Goal: Task Accomplishment & Management: Manage account settings

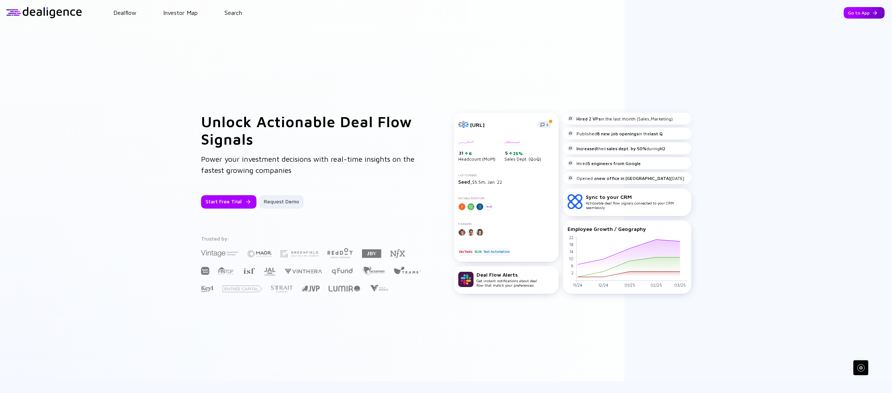
click at [862, 12] on div "Go to App" at bounding box center [864, 13] width 41 height 12
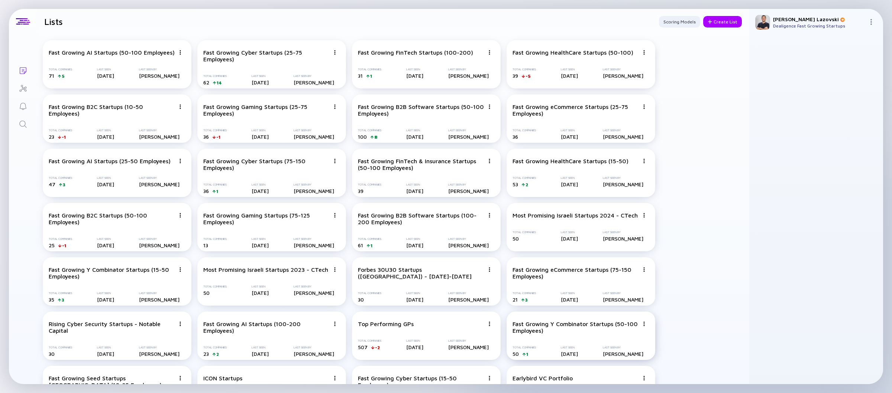
click at [643, 324] on img at bounding box center [644, 324] width 4 height 4
click at [614, 284] on div "Duplicate List" at bounding box center [618, 281] width 44 height 15
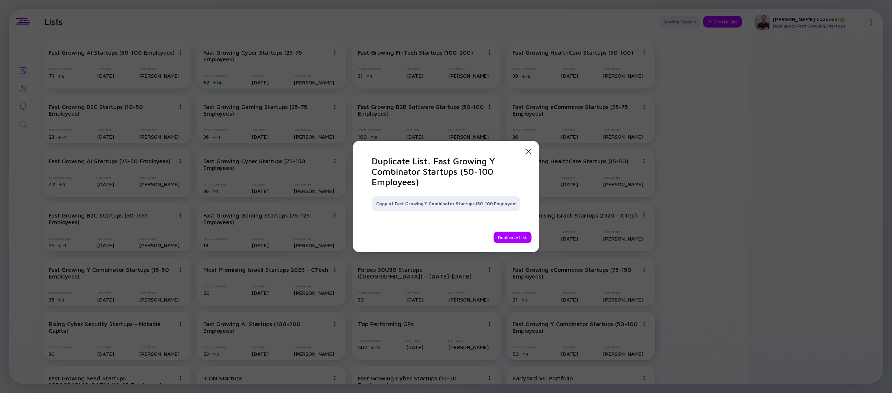
click at [473, 206] on input "Copy of Fast Growing Y Combinator Startups (50-100 Employees)" at bounding box center [446, 203] width 140 height 7
type input "Fast Growing Y Combinator Startups (25-75 Employees)"
click at [502, 234] on div "Duplicate List" at bounding box center [513, 238] width 38 height 12
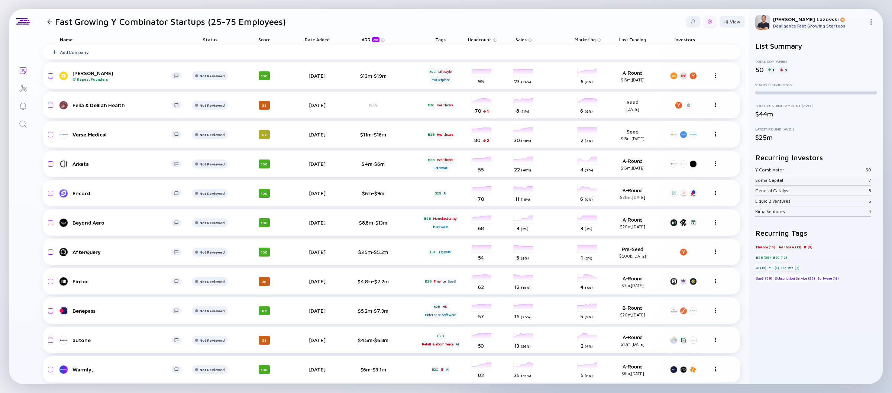
click at [703, 25] on div at bounding box center [709, 22] width 13 height 12
click at [670, 83] on div "Edit Filter" at bounding box center [687, 81] width 46 height 15
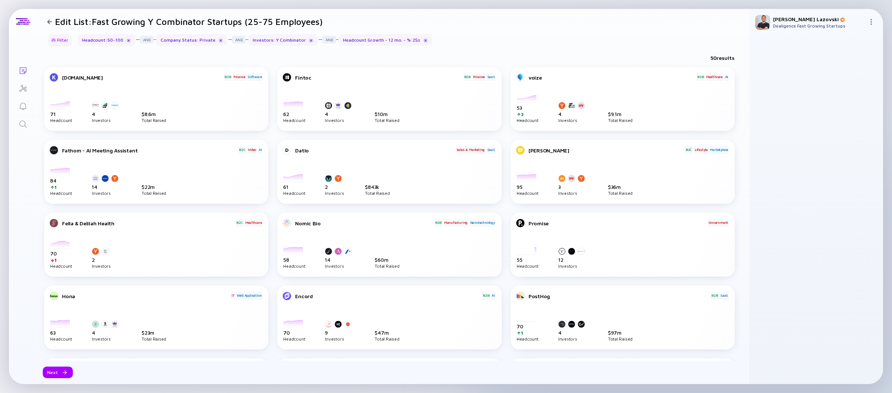
click at [56, 40] on div at bounding box center [53, 40] width 4 height 4
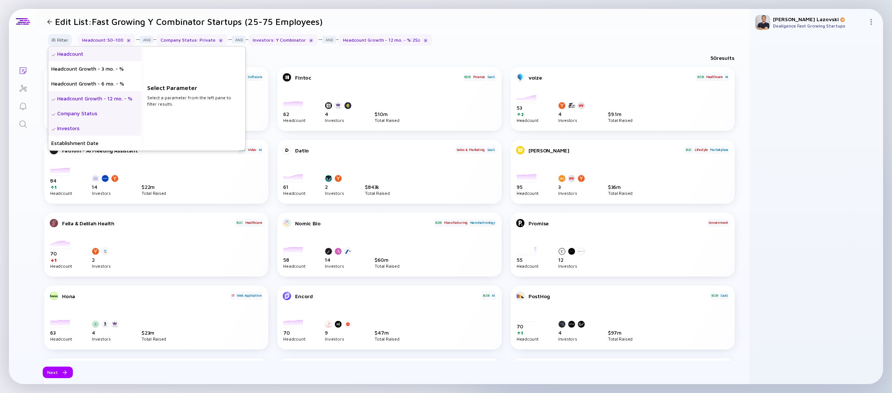
click at [67, 52] on div "Headcount" at bounding box center [94, 53] width 93 height 15
click at [166, 101] on input "50" at bounding box center [193, 102] width 86 height 7
type input "25"
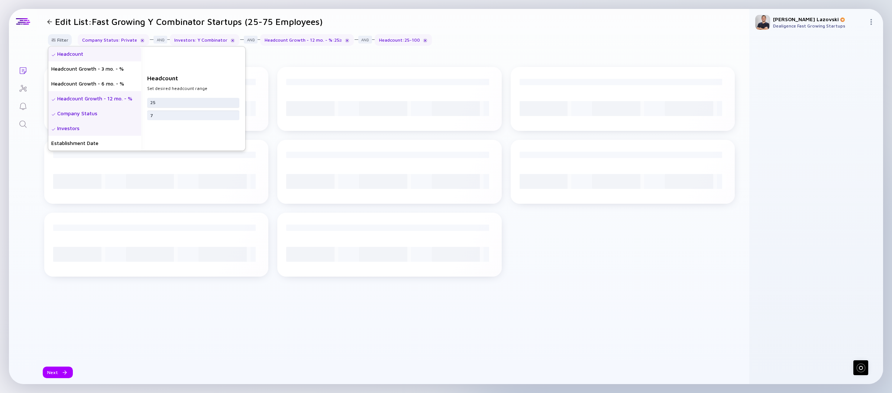
type input "75"
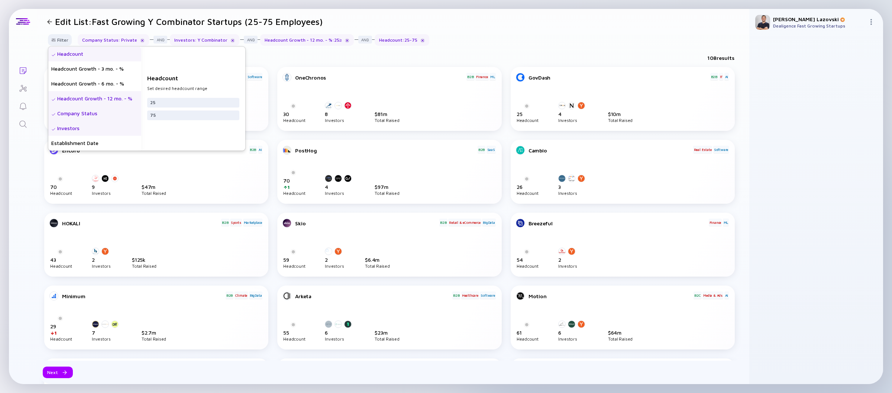
click at [100, 98] on div "Headcount Growth - 12 mo. - %" at bounding box center [94, 98] width 93 height 15
click at [173, 101] on div "25" at bounding box center [193, 106] width 92 height 10
click at [173, 103] on input "25" at bounding box center [193, 105] width 86 height 7
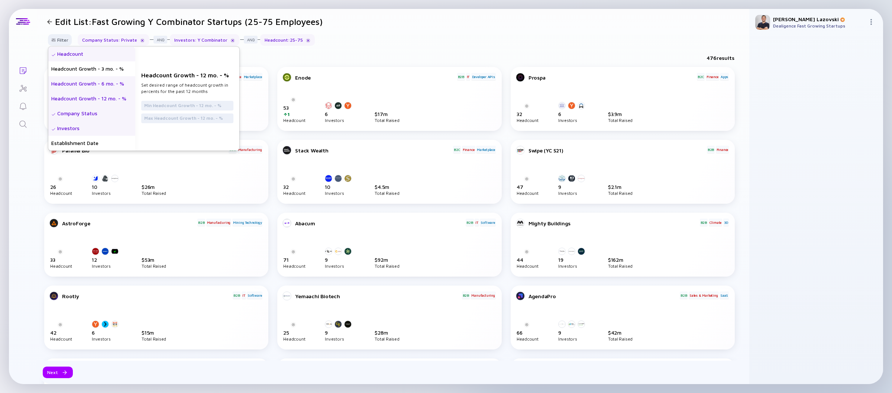
click at [107, 82] on div "Headcount Growth - 6 mo. - %" at bounding box center [91, 83] width 87 height 15
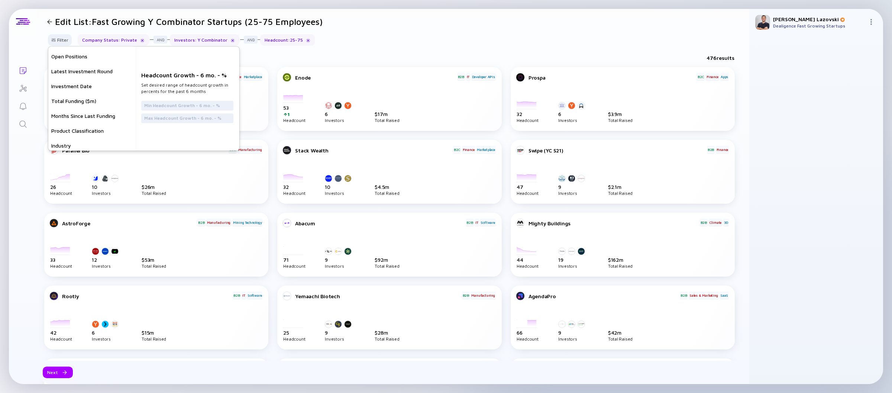
scroll to position [118, 0]
click at [92, 118] on div "Months Since Last Funding" at bounding box center [91, 114] width 87 height 15
click at [90, 117] on div "Months Since Last Funding" at bounding box center [91, 114] width 87 height 15
click at [156, 104] on input "text" at bounding box center [187, 105] width 86 height 7
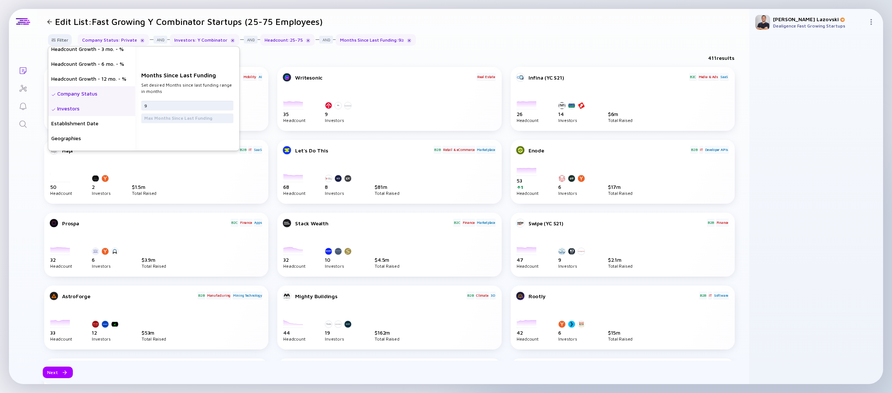
scroll to position [0, 0]
type input "9"
click at [107, 87] on div "Headcount Growth - 6 mo. - %" at bounding box center [91, 83] width 87 height 15
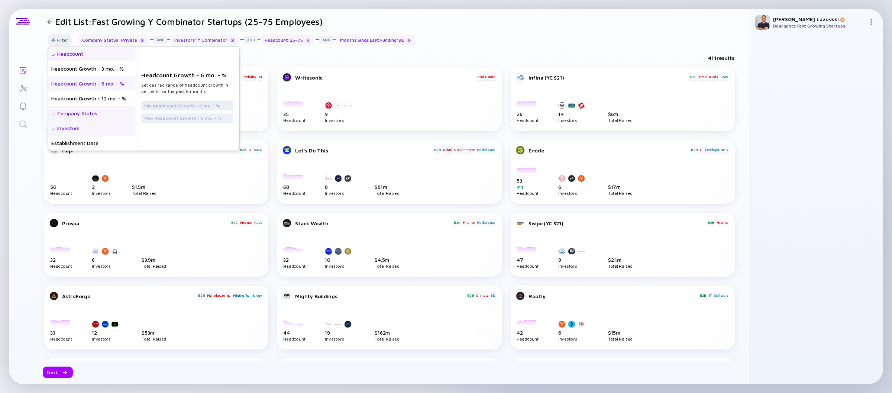
click at [177, 107] on input "text" at bounding box center [187, 105] width 86 height 7
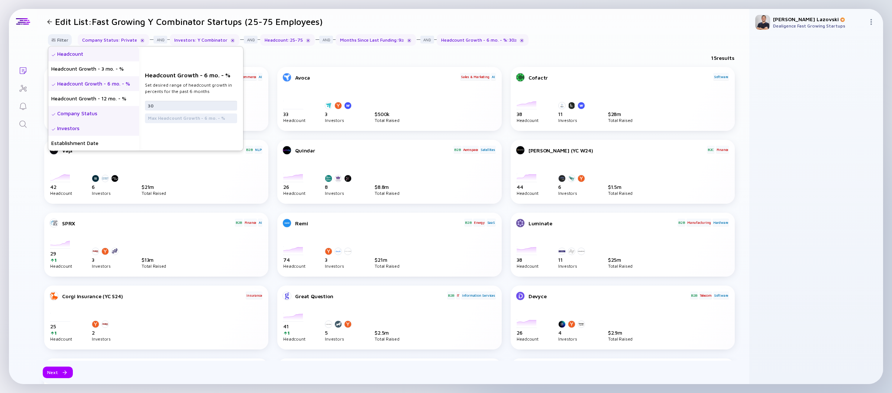
type input "3"
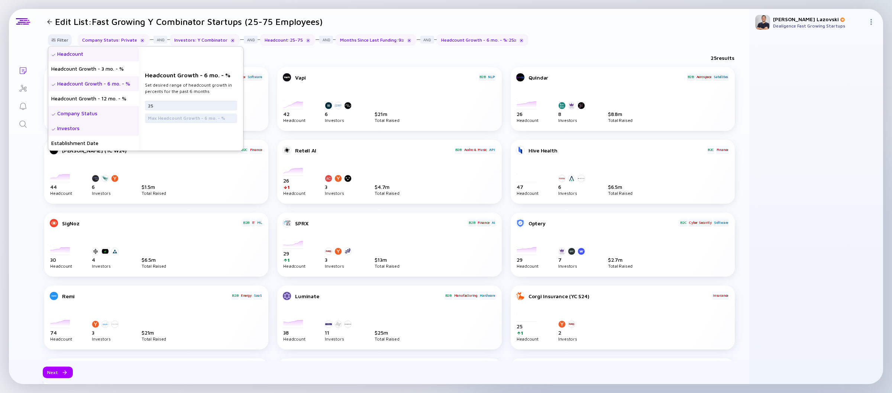
type input "25"
click at [307, 56] on div "25 results" at bounding box center [393, 59] width 713 height 15
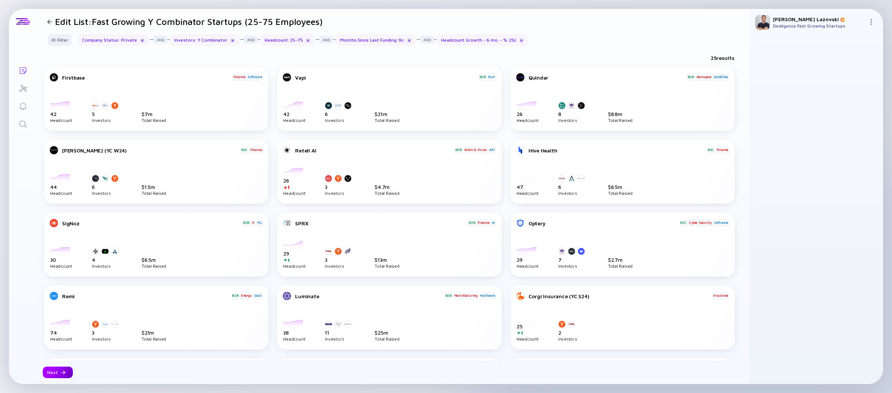
click at [50, 375] on div "Next" at bounding box center [58, 372] width 30 height 12
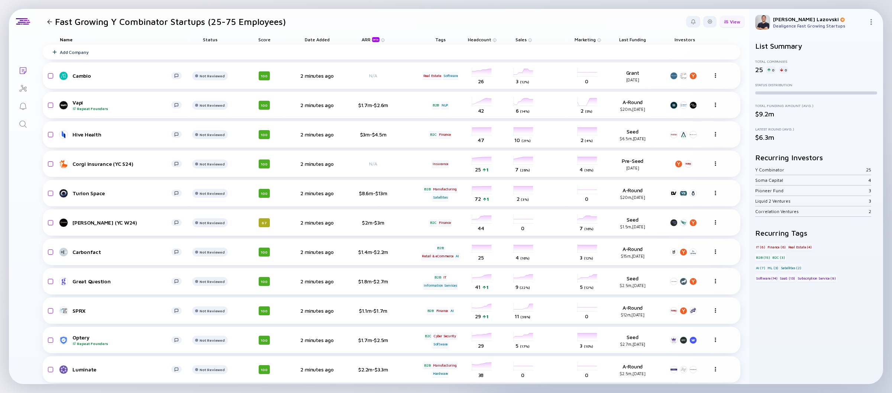
click at [729, 19] on div "View" at bounding box center [732, 22] width 25 height 12
click at [700, 52] on div "Status" at bounding box center [714, 51] width 50 height 15
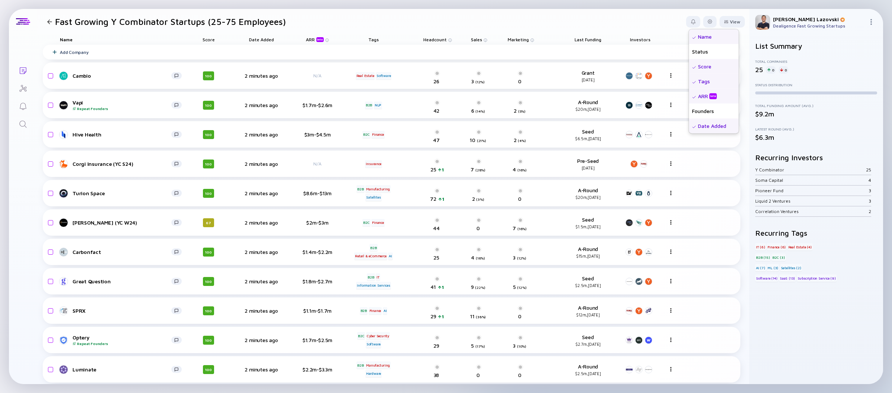
click at [709, 68] on div "Score" at bounding box center [714, 66] width 50 height 15
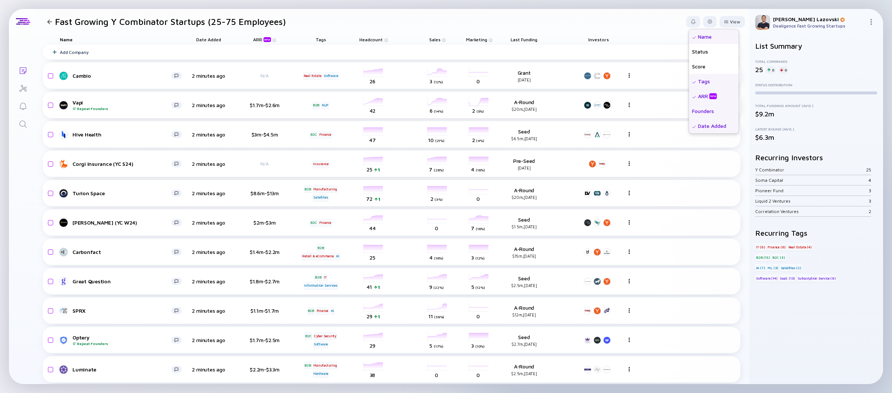
scroll to position [37, 0]
click at [706, 90] on div "Date Added" at bounding box center [714, 88] width 50 height 15
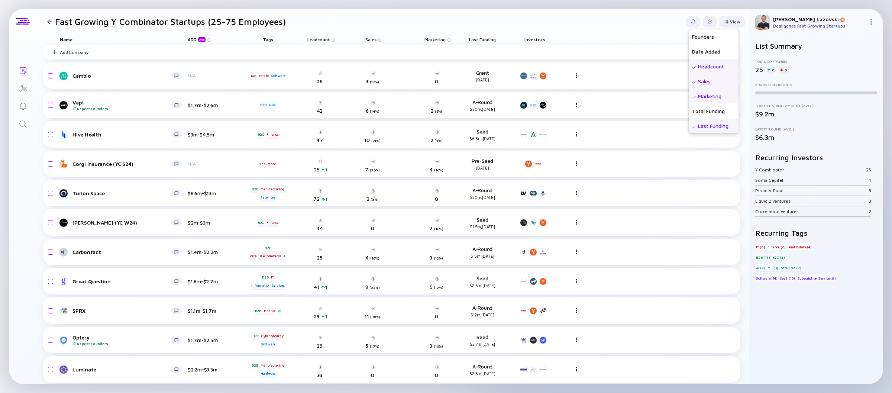
scroll to position [112, 0]
click at [696, 117] on div "Geographies" at bounding box center [714, 118] width 50 height 15
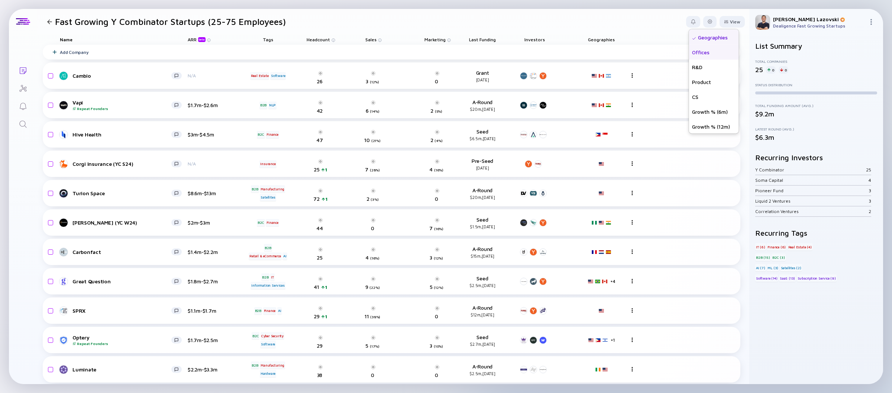
scroll to position [193, 0]
click at [696, 110] on div "Growth % (6m)" at bounding box center [714, 110] width 50 height 15
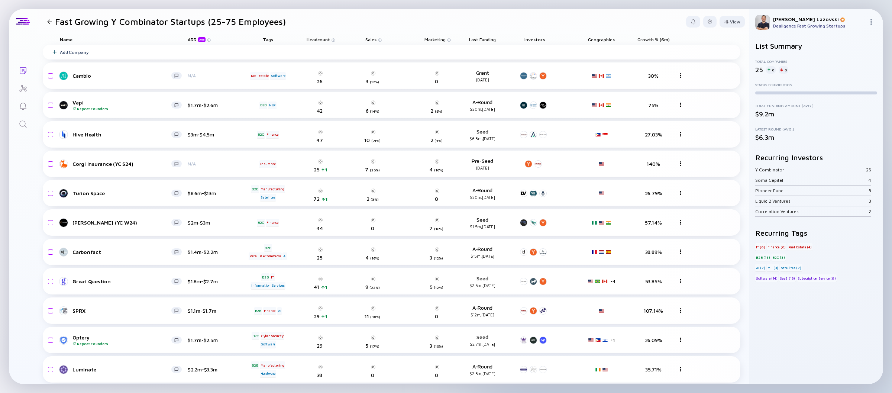
click at [516, 23] on header "Fast Growing Y Combinator Startups (25-75 Employees) View Name Status Score Tag…" at bounding box center [393, 21] width 713 height 25
click at [650, 39] on span "Growth % (6m)" at bounding box center [653, 40] width 32 height 6
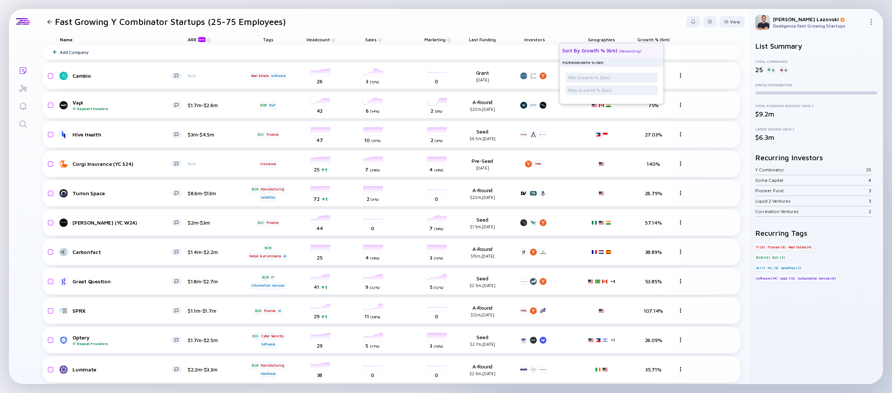
click at [648, 45] on div "Sort by Growth % (6m) ( Descending )" at bounding box center [608, 50] width 92 height 15
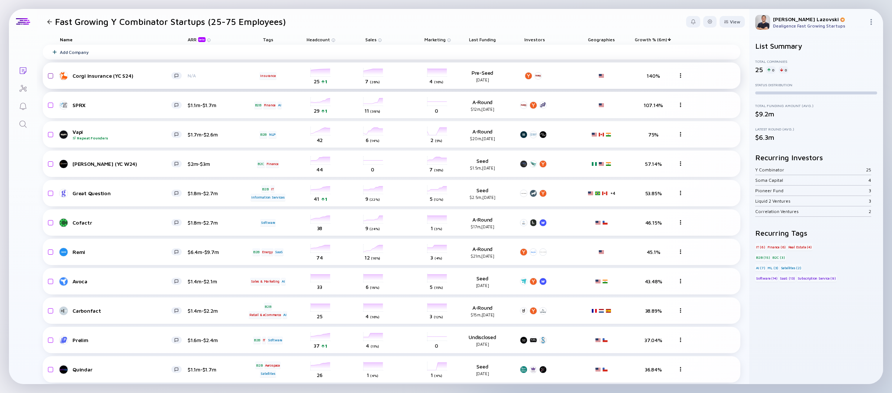
click at [51, 74] on input "checkbox" at bounding box center [49, 75] width 9 height 17
click at [703, 22] on div "Remove from list" at bounding box center [721, 22] width 47 height 12
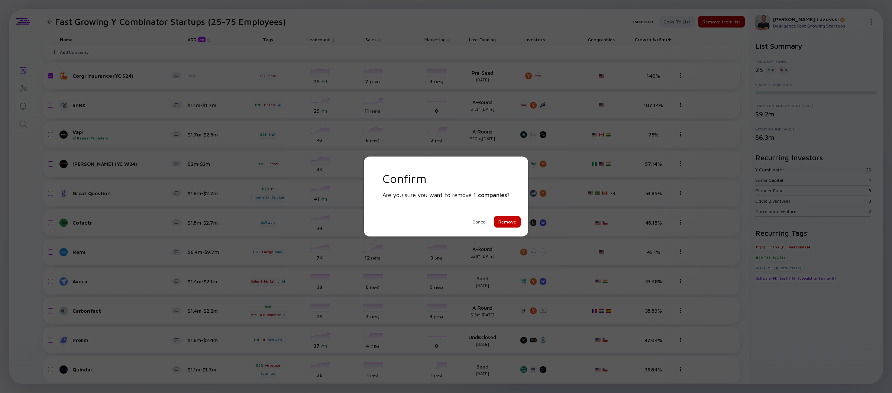
click at [511, 221] on div "Remove" at bounding box center [507, 222] width 27 height 12
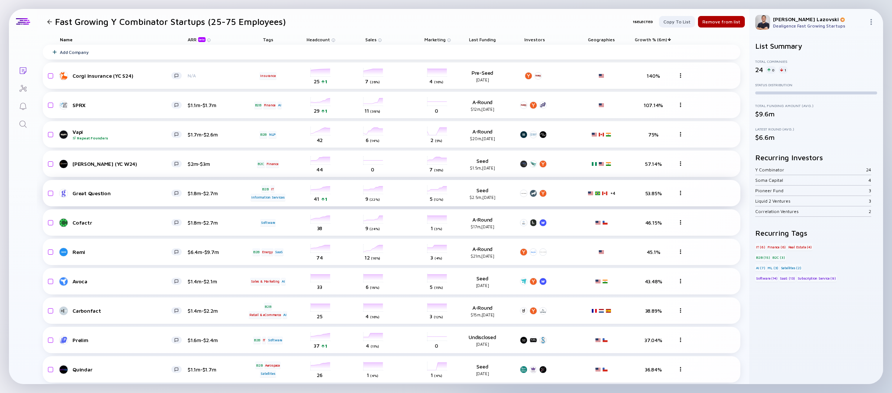
checkbox input "false"
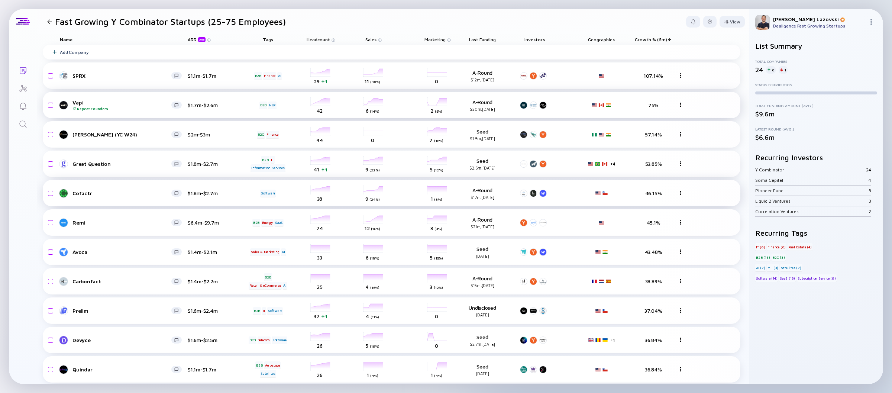
click at [324, 101] on div "headcount-vapi 42 Headcount" at bounding box center [321, 105] width 42 height 21
click at [81, 103] on div "Vapi Repeat Founders" at bounding box center [121, 105] width 99 height 12
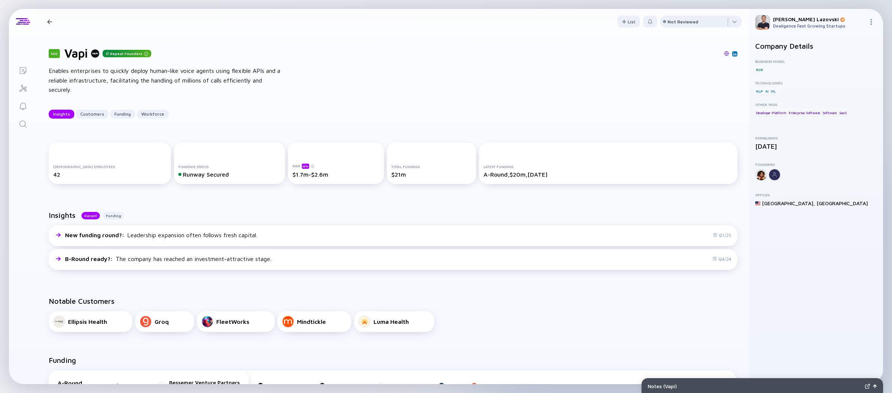
click at [47, 19] on div at bounding box center [49, 21] width 5 height 5
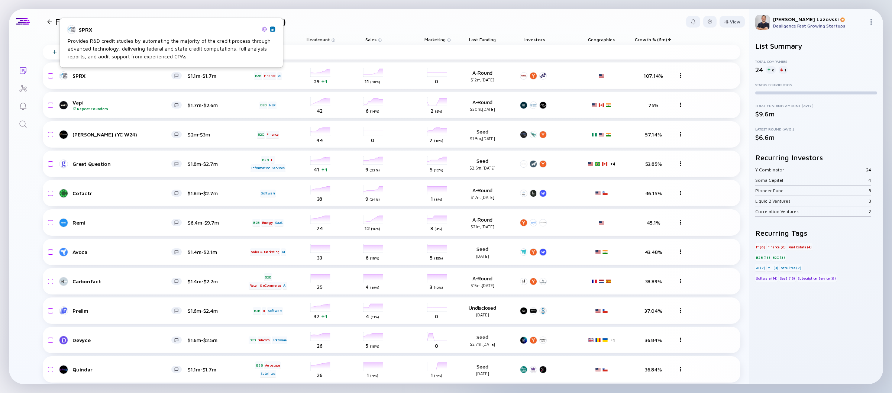
click at [265, 30] on img at bounding box center [264, 28] width 5 height 5
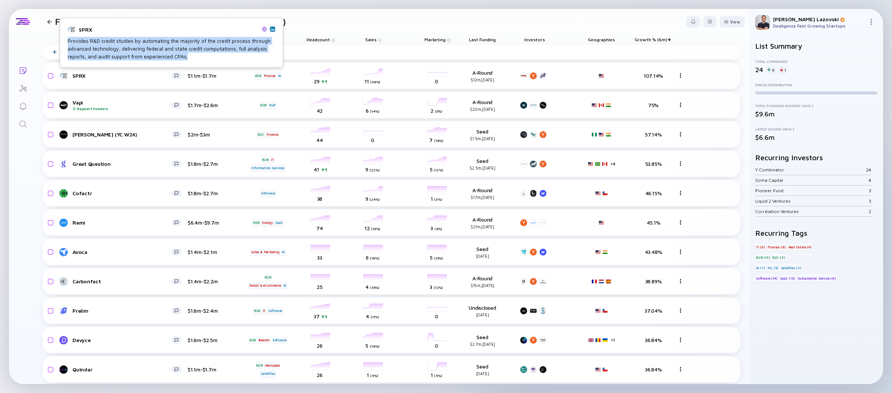
copy div "Provides R&D credit studies by automating the majority of the credit process th…"
drag, startPoint x: 68, startPoint y: 43, endPoint x: 196, endPoint y: 55, distance: 128.4
click at [196, 55] on div "Provides R&D credit studies by automating the majority of the credit process th…" at bounding box center [171, 48] width 207 height 23
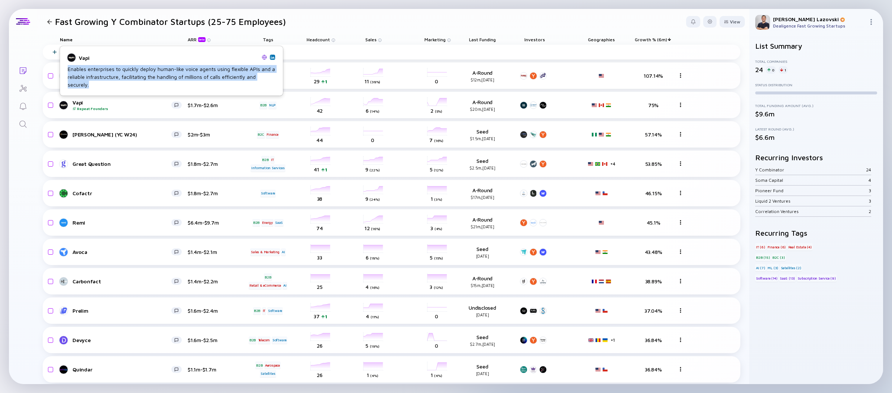
copy div "Enables enterprises to quickly deploy human-like voice agents using flexible AP…"
drag, startPoint x: 68, startPoint y: 69, endPoint x: 109, endPoint y: 88, distance: 45.4
click at [109, 88] on div "Enables enterprises to quickly deploy human-like voice agents using flexible AP…" at bounding box center [171, 76] width 207 height 23
click at [265, 59] on img at bounding box center [264, 57] width 5 height 5
drag, startPoint x: 497, startPoint y: 109, endPoint x: 472, endPoint y: 102, distance: 26.2
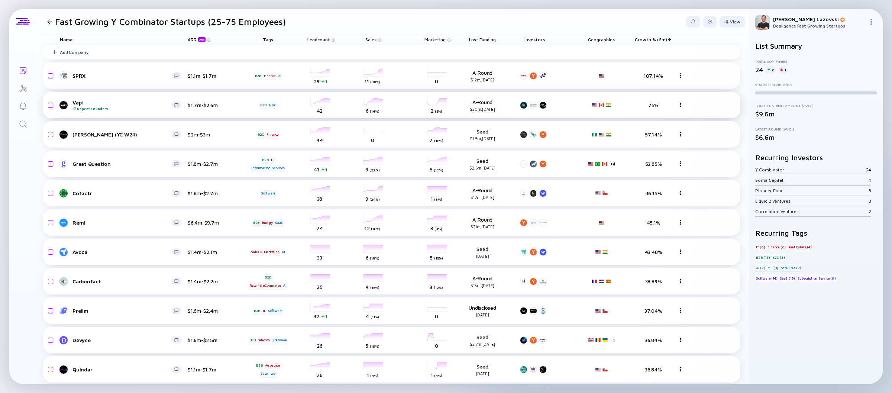
click at [472, 102] on div "A-Round $20m, [DATE]" at bounding box center [482, 105] width 48 height 13
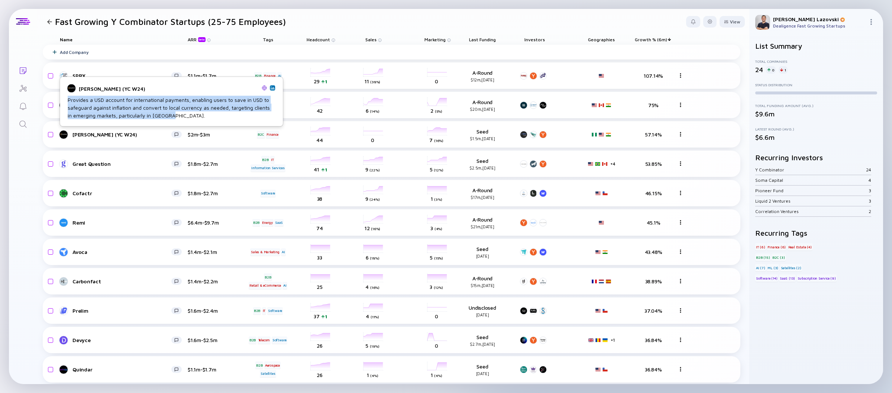
copy div "Provides a USD account for international payments, enabling users to save in US…"
drag, startPoint x: 68, startPoint y: 100, endPoint x: 174, endPoint y: 117, distance: 106.6
click at [174, 117] on div "Provides a USD account for international payments, enabling users to save in US…" at bounding box center [171, 107] width 207 height 23
click at [263, 86] on img at bounding box center [264, 87] width 5 height 5
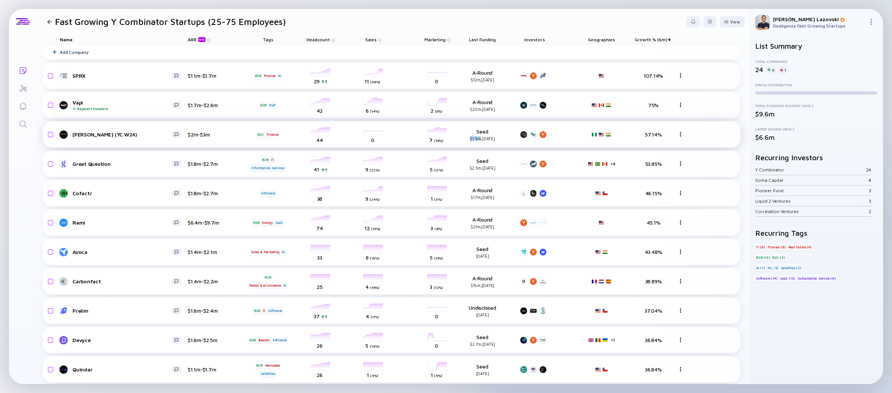
drag, startPoint x: 468, startPoint y: 139, endPoint x: 478, endPoint y: 139, distance: 10.0
click at [478, 139] on div "$1.5m, [DATE]" at bounding box center [482, 138] width 48 height 5
